Goal: Task Accomplishment & Management: Manage account settings

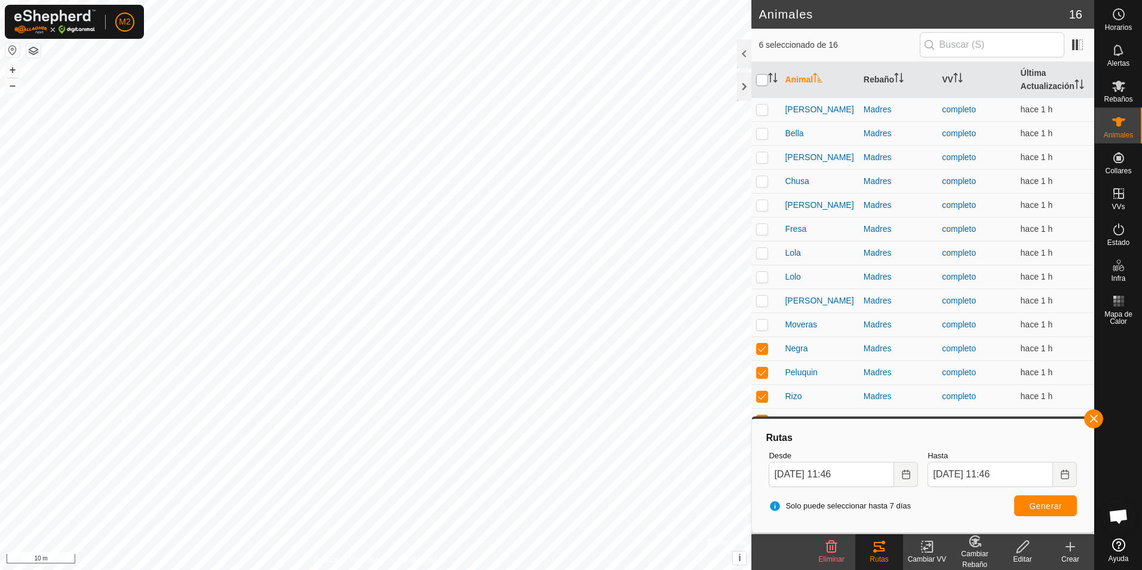
click at [763, 78] on input "checkbox" at bounding box center [762, 80] width 12 height 12
checkbox input "true"
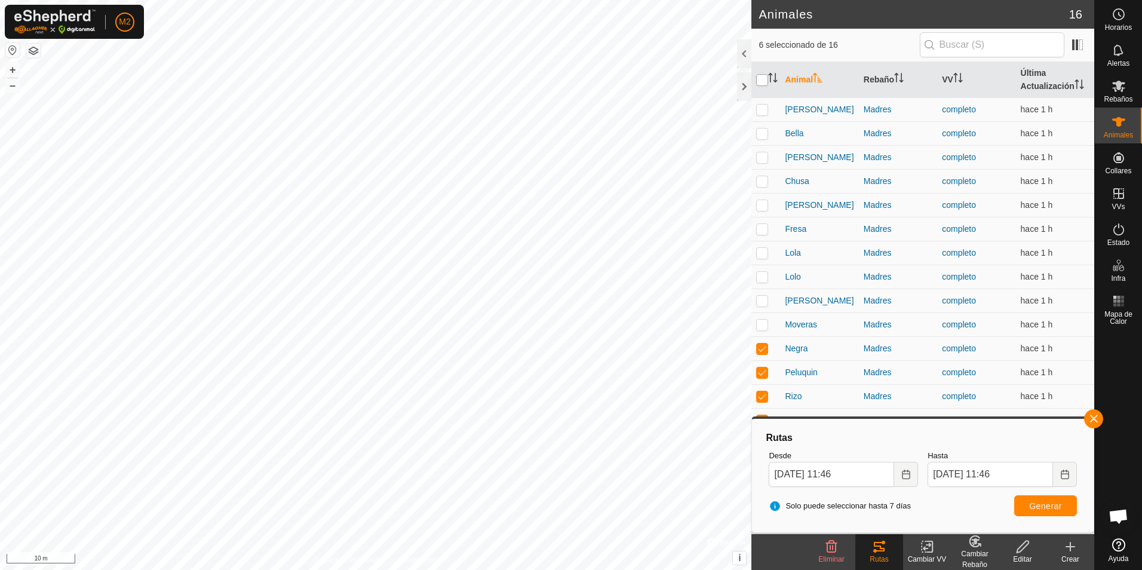
checkbox input "true"
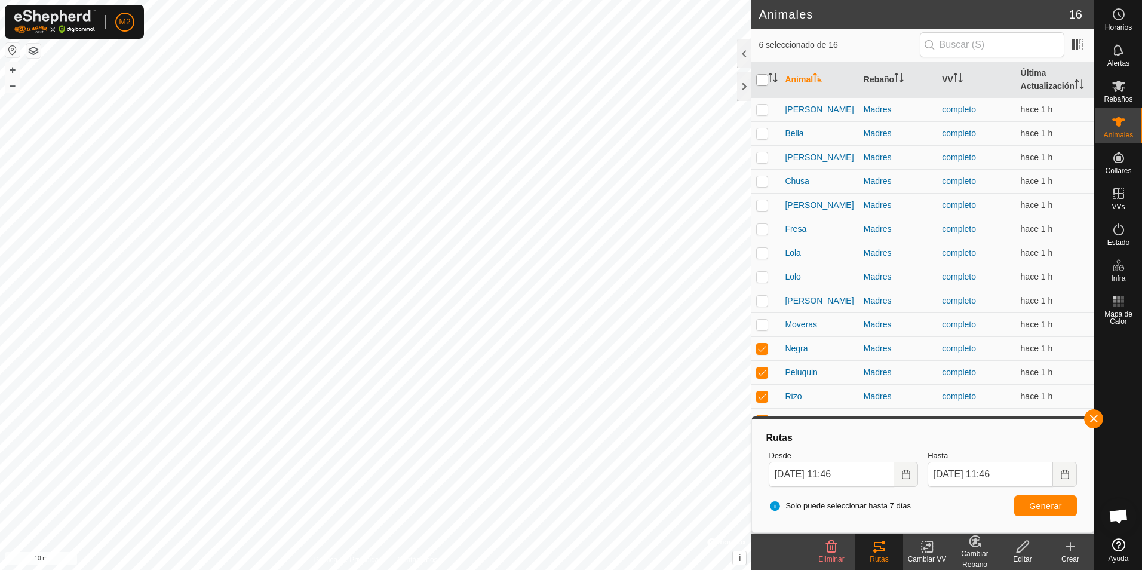
checkbox input "true"
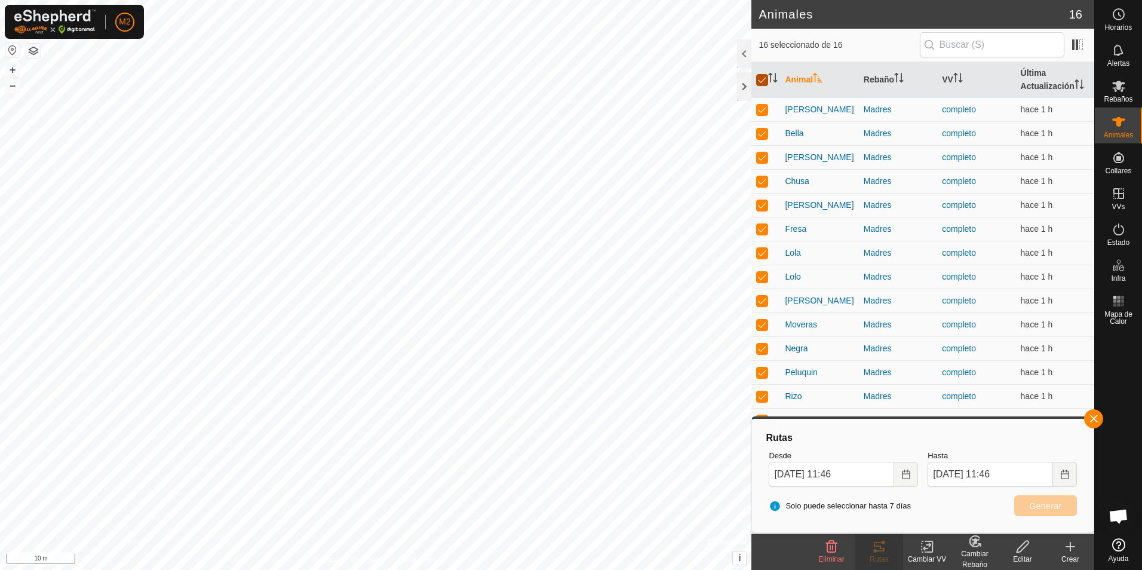
click at [763, 78] on input "checkbox" at bounding box center [762, 80] width 12 height 12
checkbox input "false"
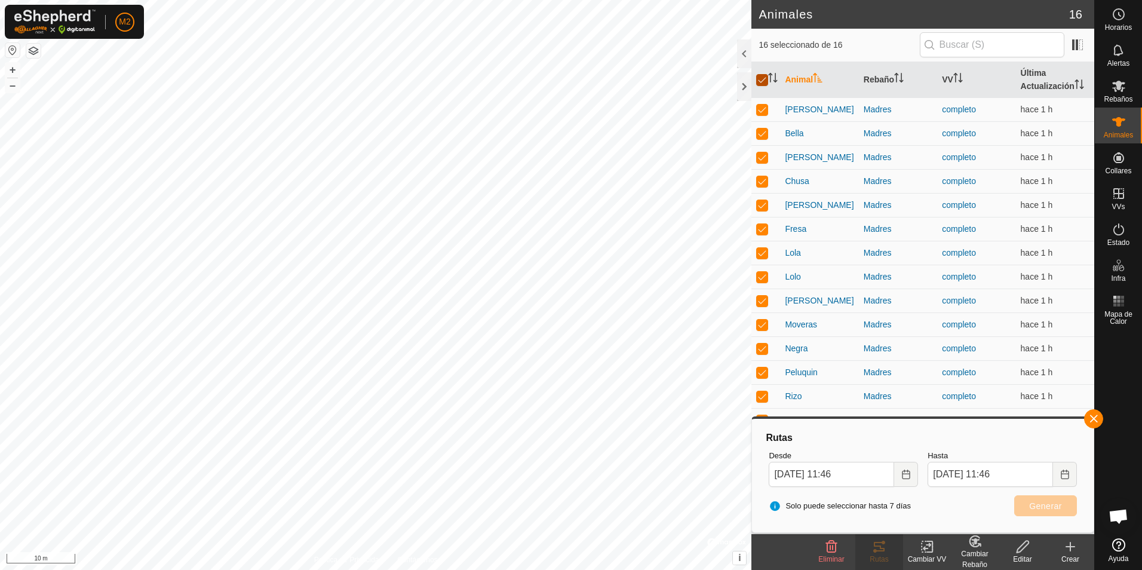
checkbox input "false"
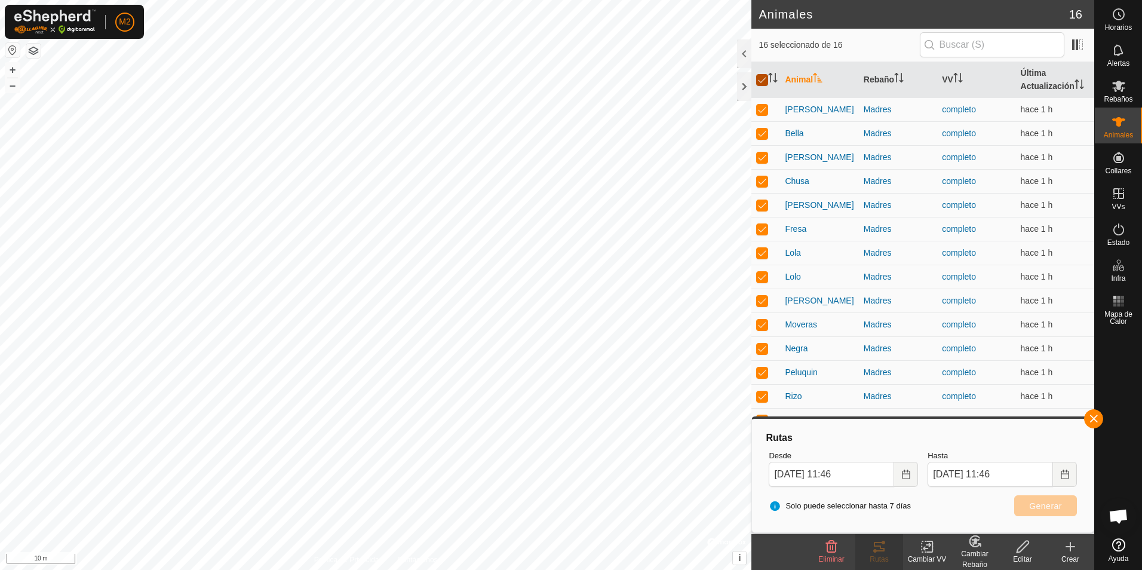
checkbox input "false"
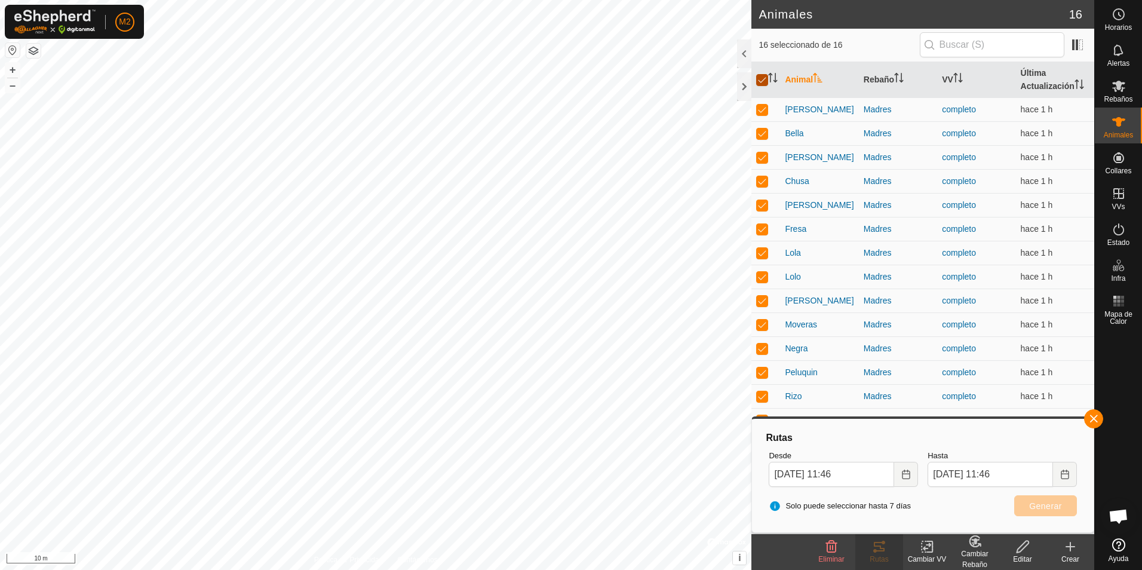
checkbox input "false"
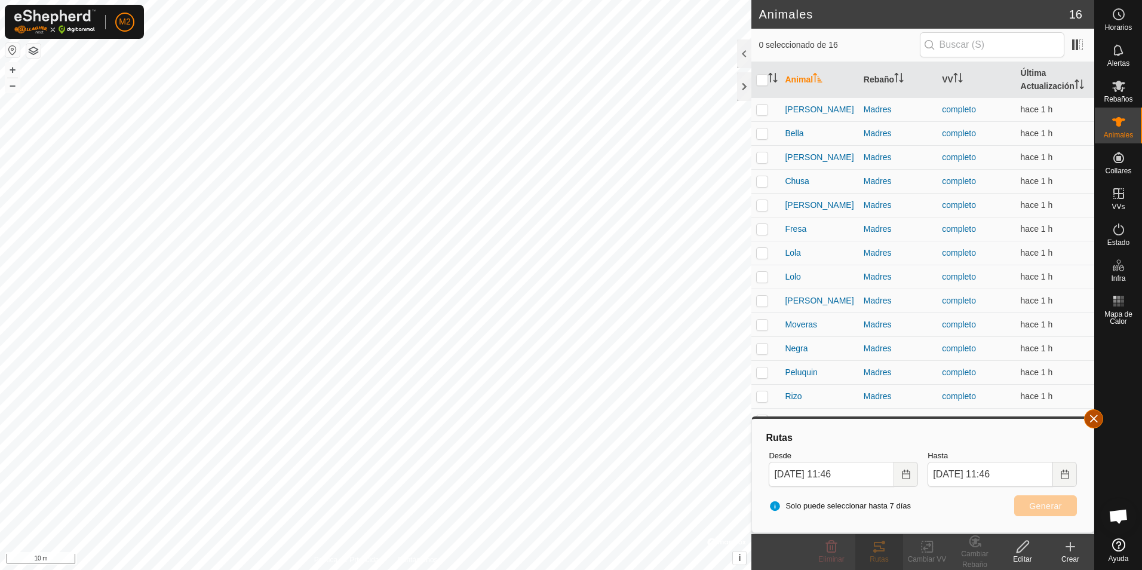
click at [1091, 418] on button "button" at bounding box center [1093, 418] width 19 height 19
